Goal: Transaction & Acquisition: Purchase product/service

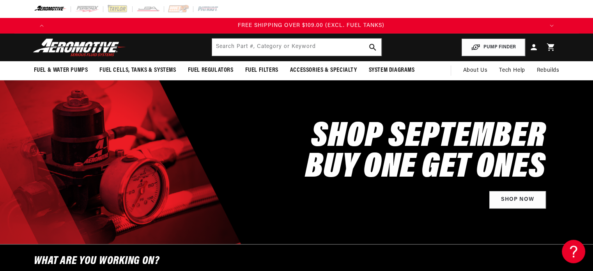
scroll to position [0, 1484]
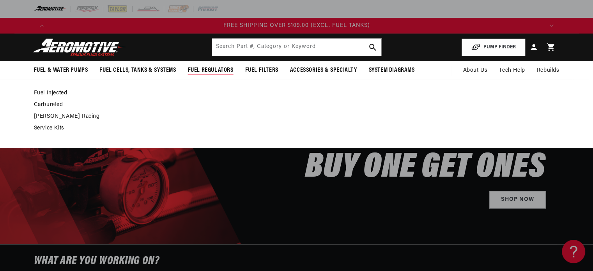
click at [60, 94] on link "Fuel Injected" at bounding box center [293, 93] width 518 height 7
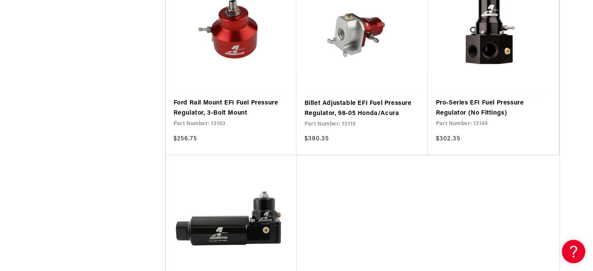
scroll to position [1604, 0]
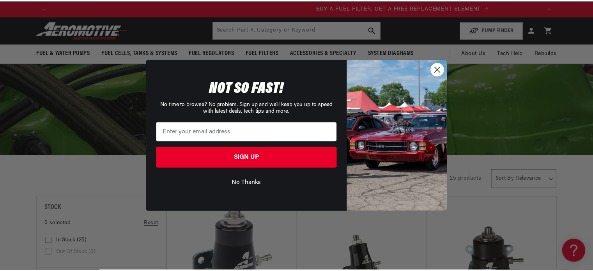
scroll to position [0, 495]
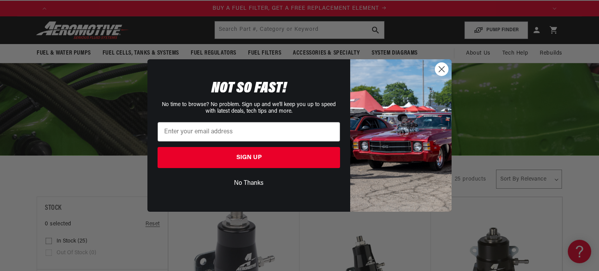
click at [263, 182] on button "No Thanks" at bounding box center [249, 183] width 183 height 15
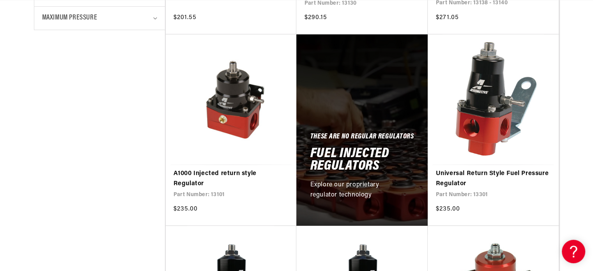
scroll to position [0, 1484]
click at [206, 184] on link "A1000 Injected return style Regulator" at bounding box center [231, 179] width 115 height 20
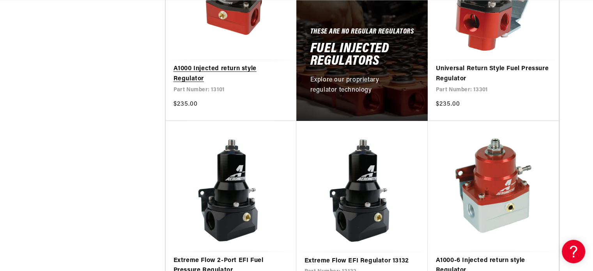
scroll to position [477, 0]
click at [193, 81] on link "A1000 Injected return style Regulator" at bounding box center [231, 74] width 115 height 20
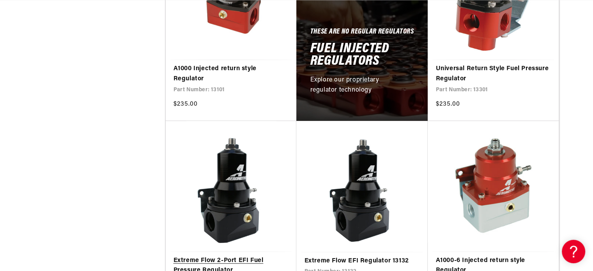
scroll to position [555, 0]
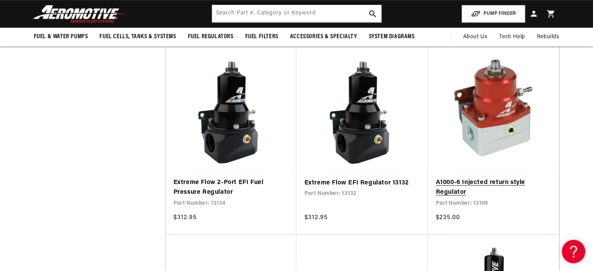
click at [459, 188] on link "A1000-6 Injected return style Regulator" at bounding box center [493, 188] width 115 height 20
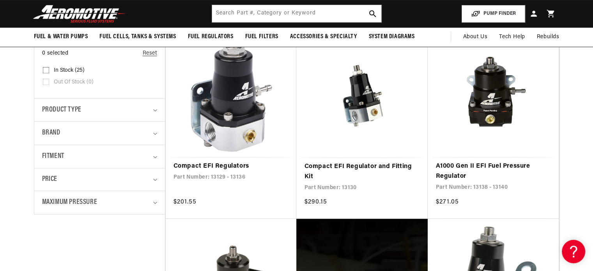
scroll to position [0, 1260]
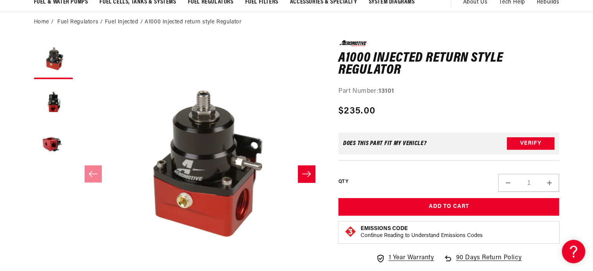
scroll to position [69, 0]
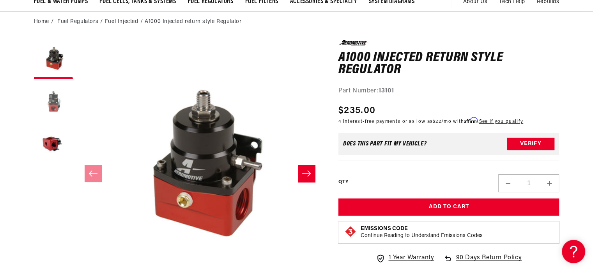
click at [51, 104] on button "Load image 2 in gallery view" at bounding box center [53, 102] width 39 height 39
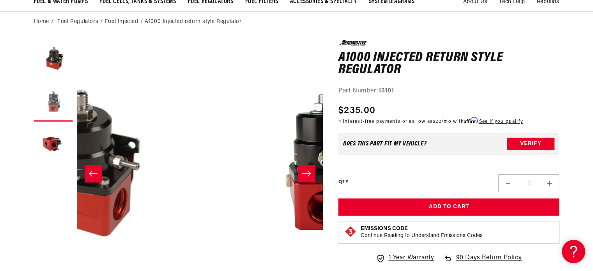
scroll to position [0, 246]
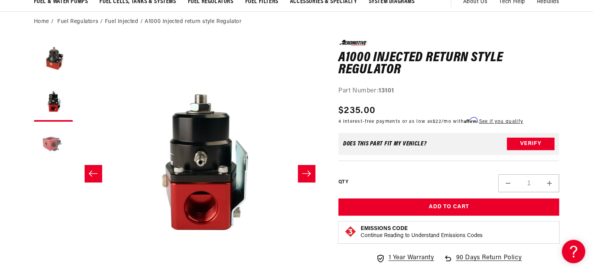
click at [53, 138] on button "Load image 3 in gallery view" at bounding box center [53, 145] width 39 height 39
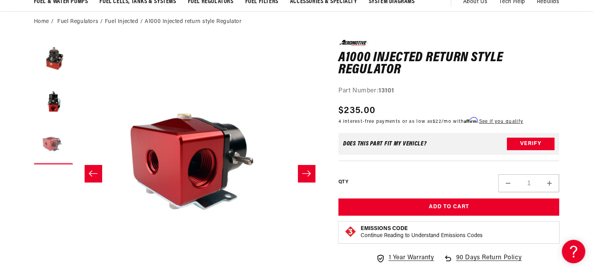
scroll to position [0, 495]
click at [53, 114] on button "Load image 2 in gallery view" at bounding box center [53, 102] width 39 height 39
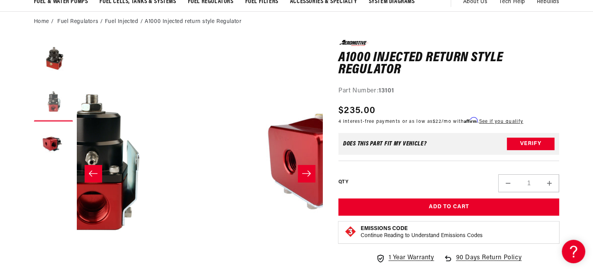
scroll to position [0, 246]
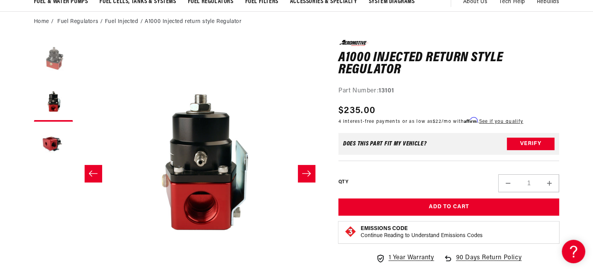
click at [51, 57] on button "Load image 1 in gallery view" at bounding box center [53, 59] width 39 height 39
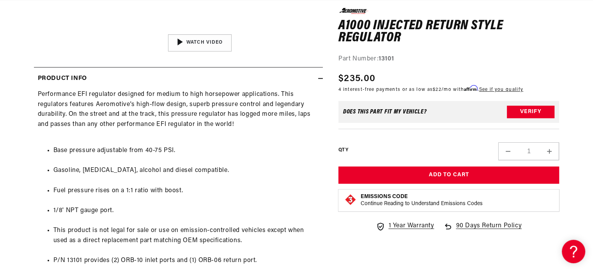
scroll to position [0, 0]
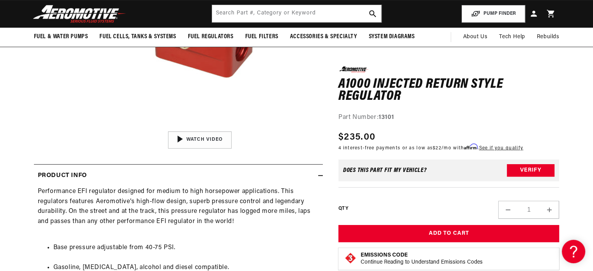
scroll to position [0, 495]
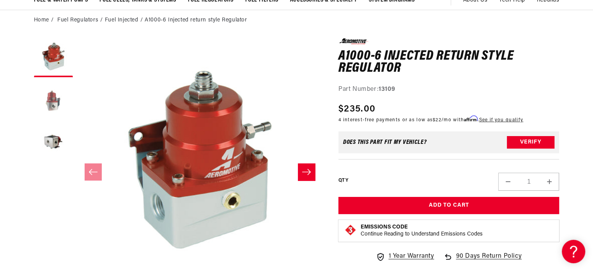
click at [45, 98] on button "Load image 2 in gallery view" at bounding box center [53, 100] width 39 height 39
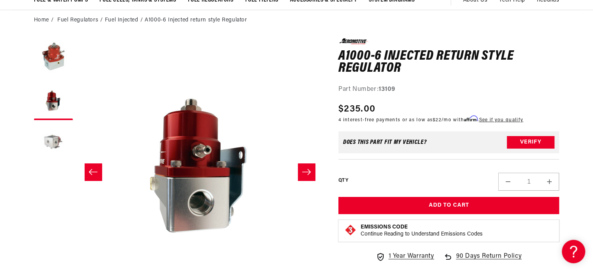
click at [60, 146] on button "Load image 3 in gallery view" at bounding box center [53, 143] width 39 height 39
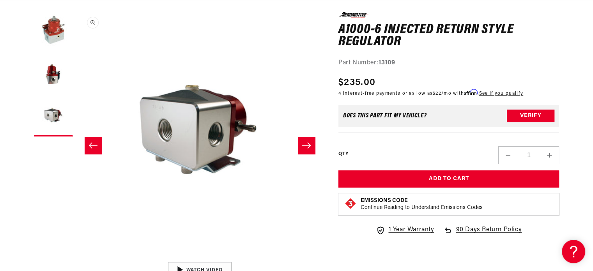
scroll to position [96, 0]
